Goal: Navigation & Orientation: Find specific page/section

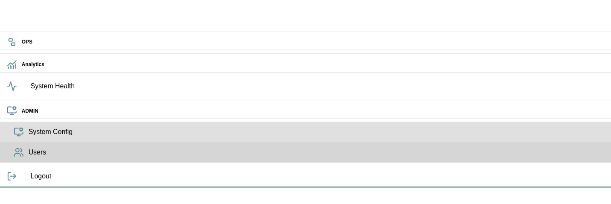
scroll to position [13, 0]
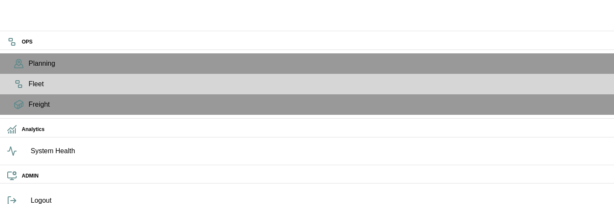
scroll to position [35, 0]
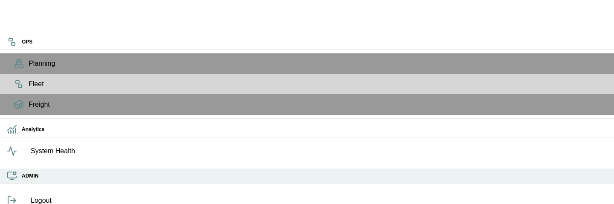
click at [11, 181] on icon at bounding box center [12, 176] width 10 height 10
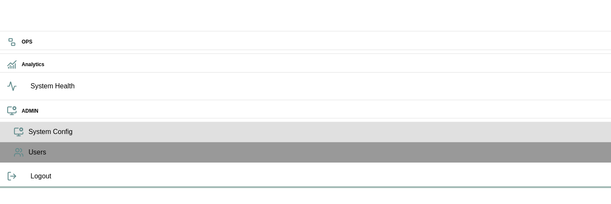
scroll to position [13, 0]
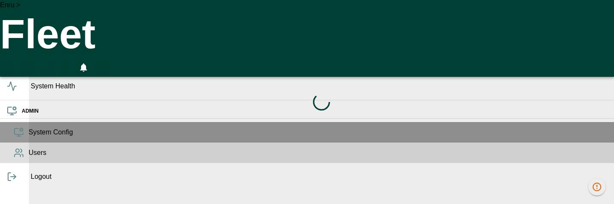
click at [15, 158] on icon at bounding box center [19, 153] width 10 height 10
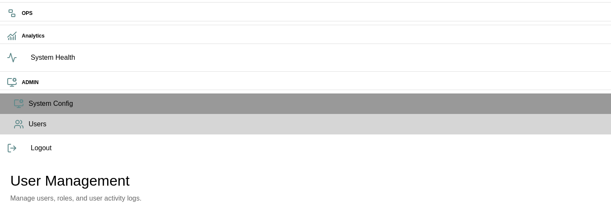
scroll to position [41, 0]
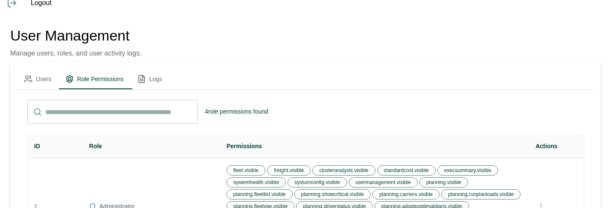
scroll to position [0, 0]
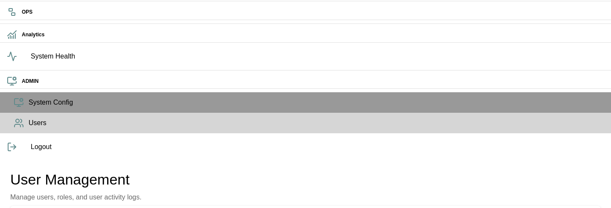
scroll to position [89, 0]
